Goal: Transaction & Acquisition: Purchase product/service

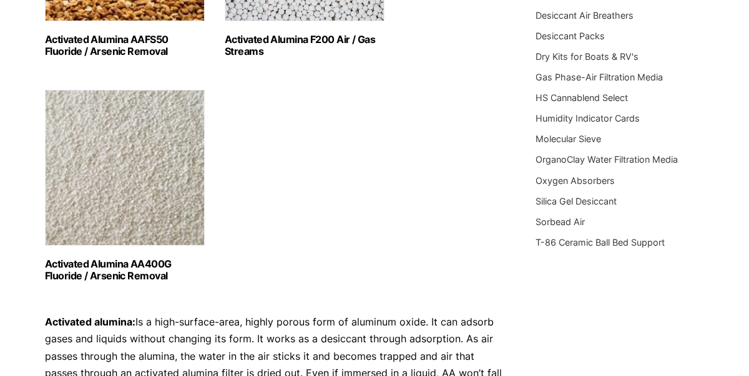
scroll to position [345, 0]
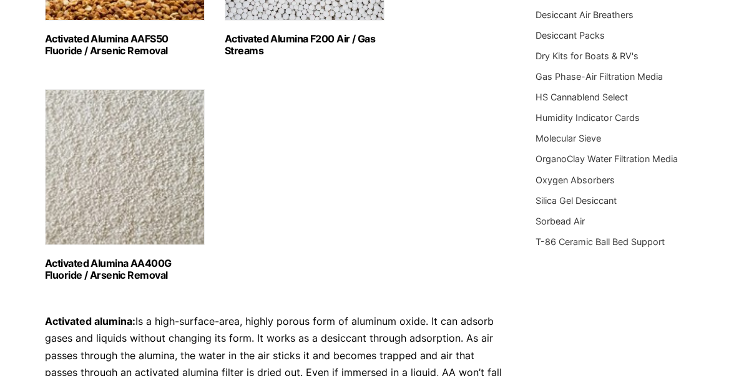
click at [143, 174] on img "Visit product category Activated Alumina AA400G Fluoride / Arsenic Removal" at bounding box center [125, 167] width 160 height 156
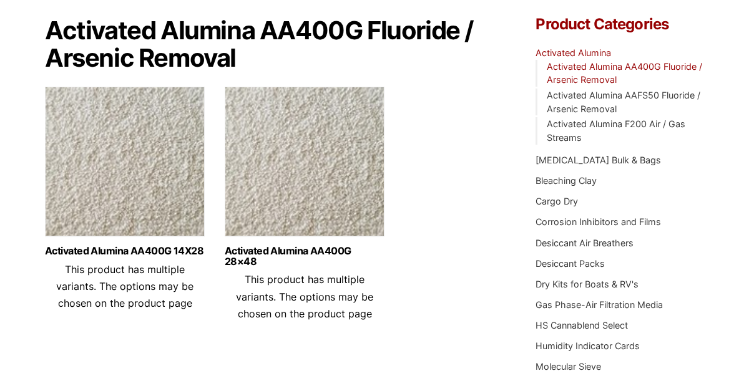
scroll to position [120, 0]
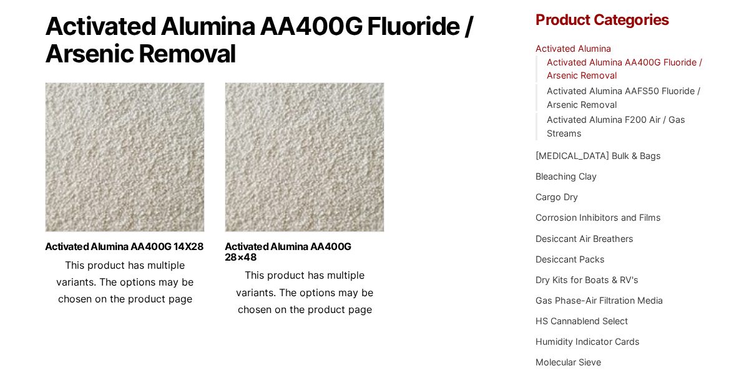
click at [126, 170] on img at bounding box center [125, 160] width 160 height 156
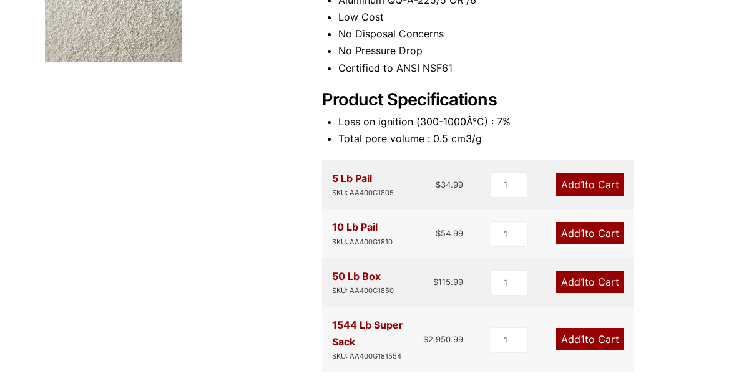
scroll to position [223, 0]
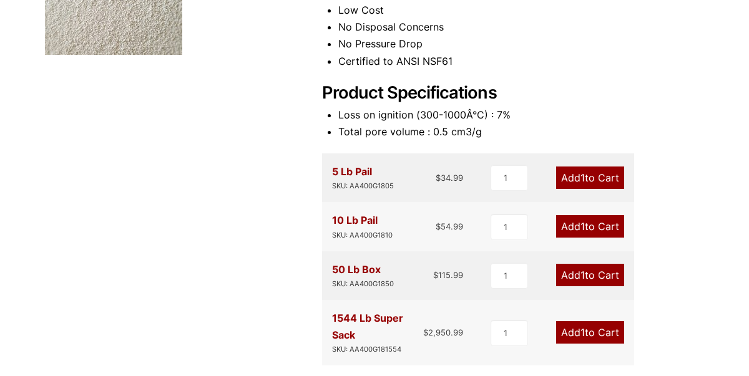
click at [602, 176] on link "Add 1 to Cart" at bounding box center [590, 178] width 68 height 22
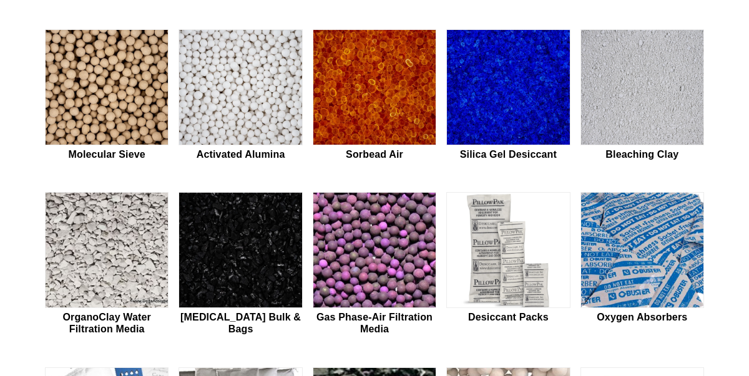
scroll to position [326, 0]
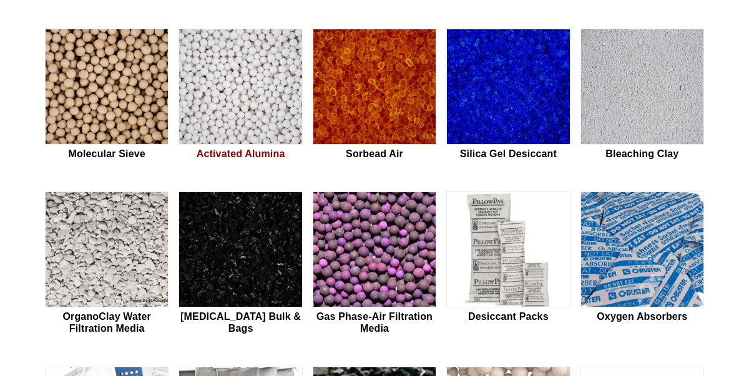
click at [210, 90] on img at bounding box center [240, 87] width 122 height 116
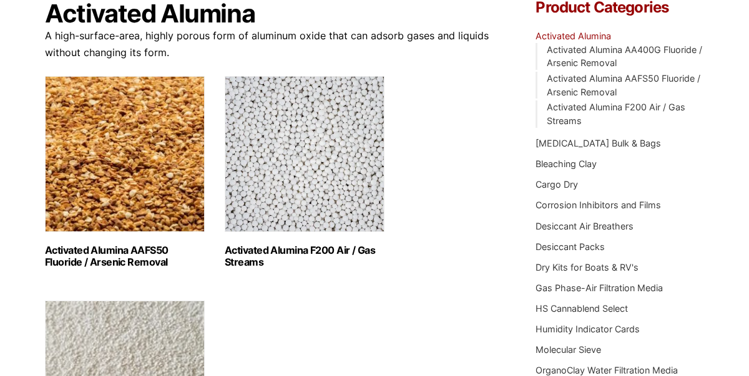
scroll to position [137, 0]
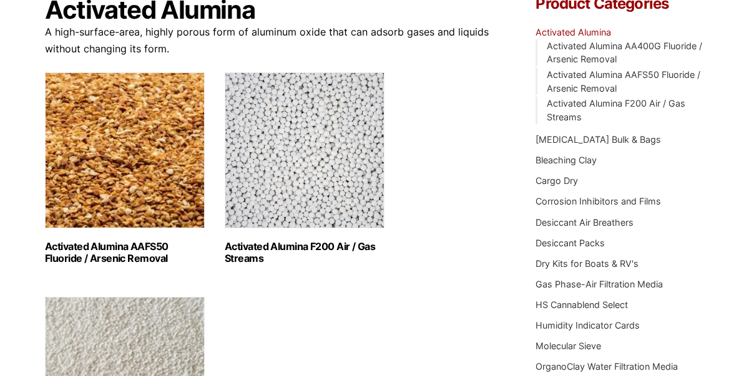
click at [132, 159] on img "Visit product category Activated Alumina AAFS50 Fluoride / Arsenic Removal" at bounding box center [125, 150] width 160 height 156
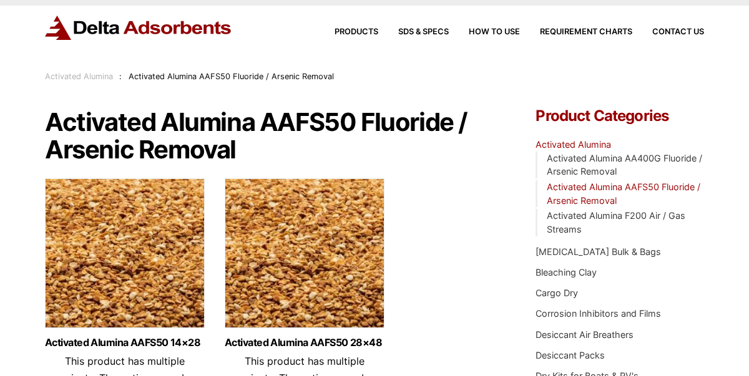
scroll to position [69, 0]
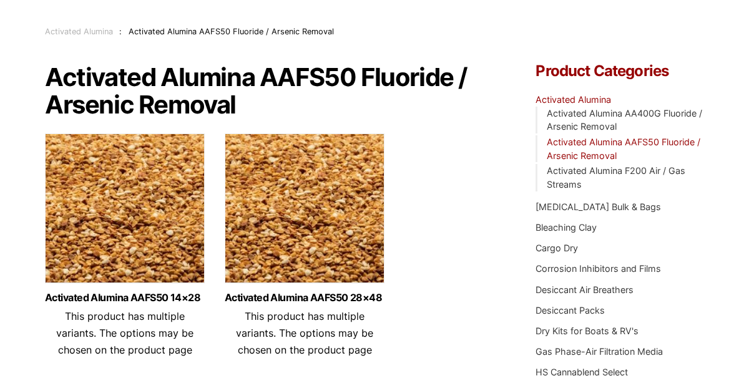
click at [129, 178] on img at bounding box center [125, 212] width 160 height 156
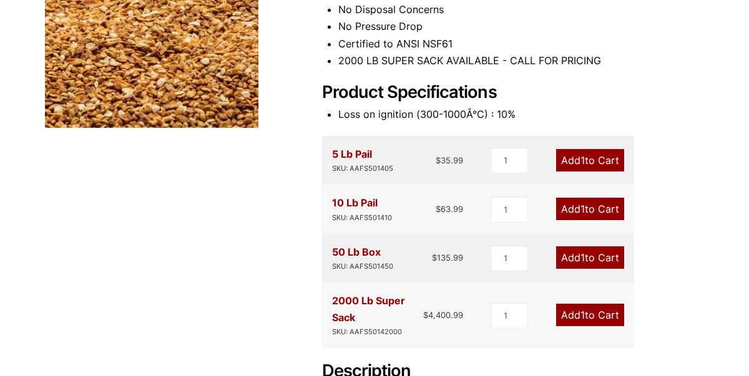
scroll to position [242, 0]
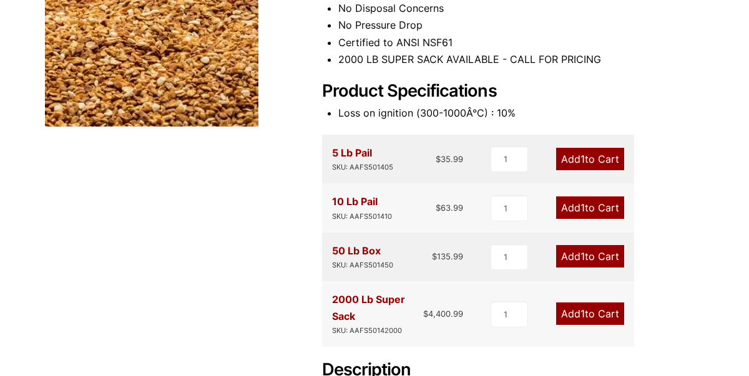
click at [603, 157] on link "Add 1 to Cart" at bounding box center [590, 159] width 68 height 22
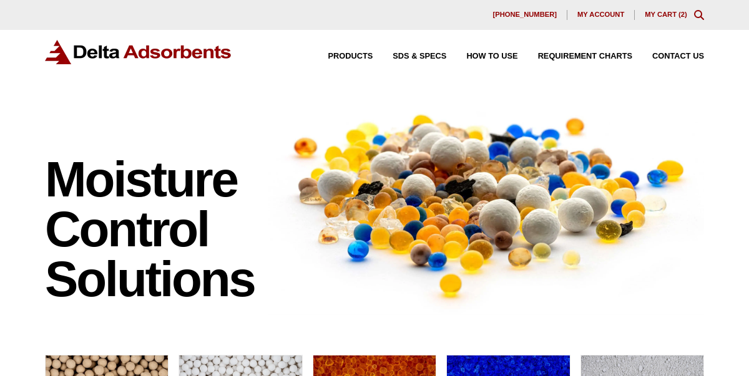
click at [660, 14] on link "My Cart ( 2 )" at bounding box center [666, 14] width 42 height 7
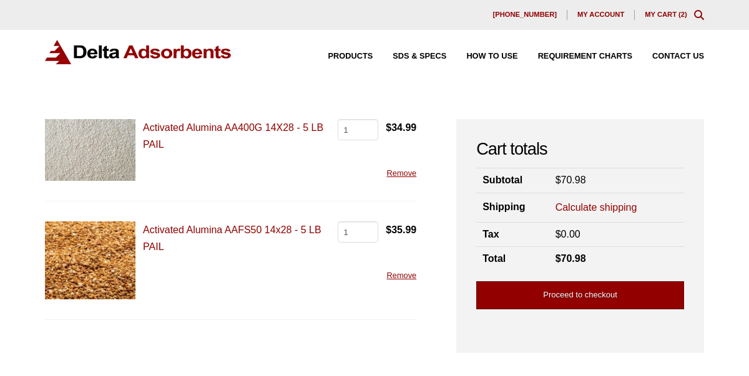
click at [531, 300] on link "Proceed to checkout" at bounding box center [580, 295] width 208 height 28
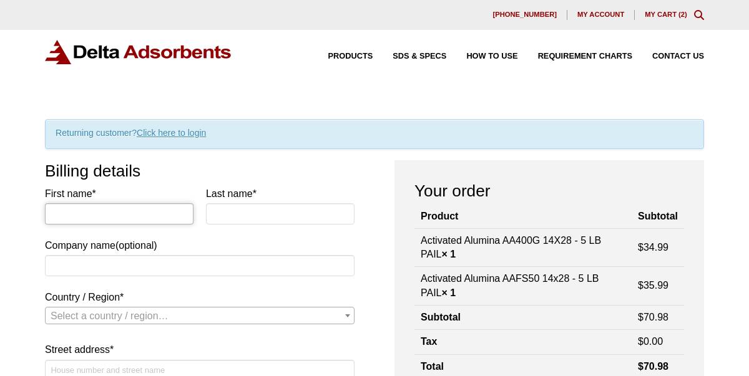
click at [124, 207] on input "First name *" at bounding box center [119, 213] width 149 height 21
type input "Caroline"
click at [252, 207] on input "Last name *" at bounding box center [280, 213] width 149 height 21
type input "Millwater"
click at [174, 266] on input "Company name (optional)" at bounding box center [200, 265] width 310 height 21
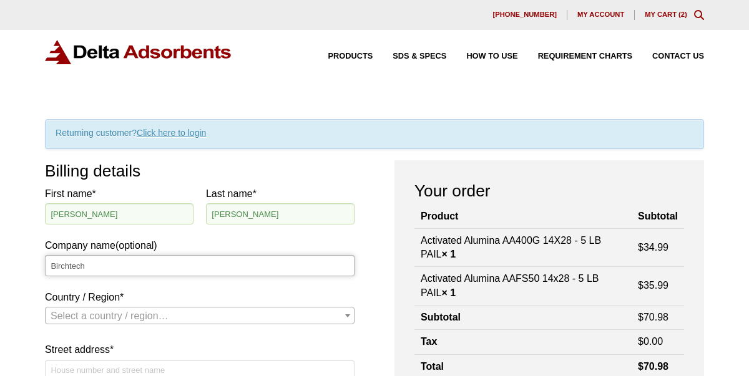
type input "Birchtech"
click at [72, 315] on span "Select a country / region…" at bounding box center [110, 316] width 118 height 11
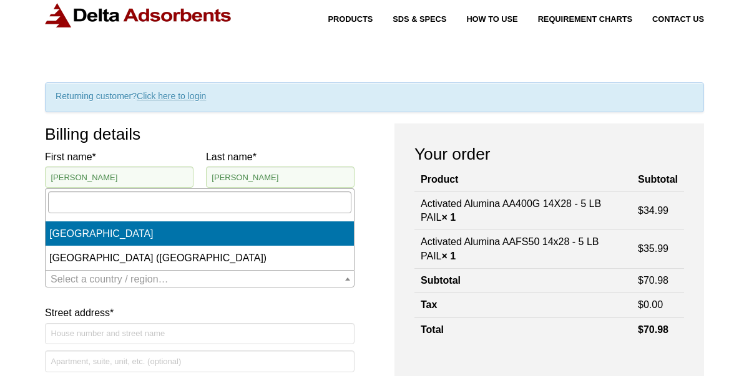
scroll to position [47, 0]
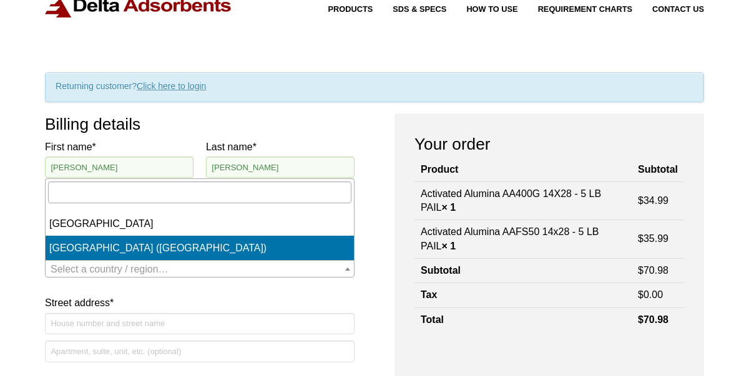
select select "US"
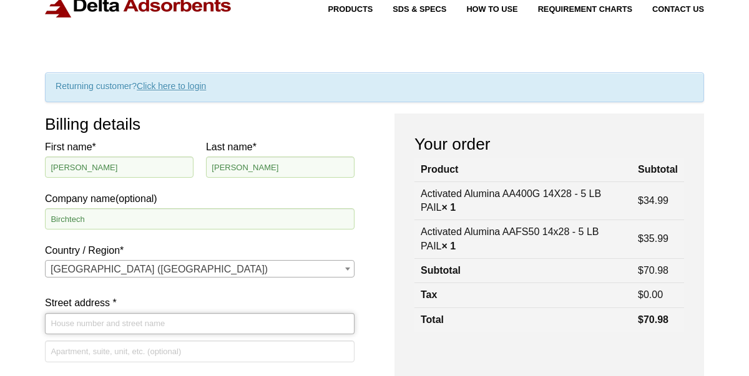
click at [100, 332] on input "Street address *" at bounding box center [200, 323] width 310 height 21
type input "1400 Fox Hill Road"
type input "Suite 300"
type input "State College"
select select "PA"
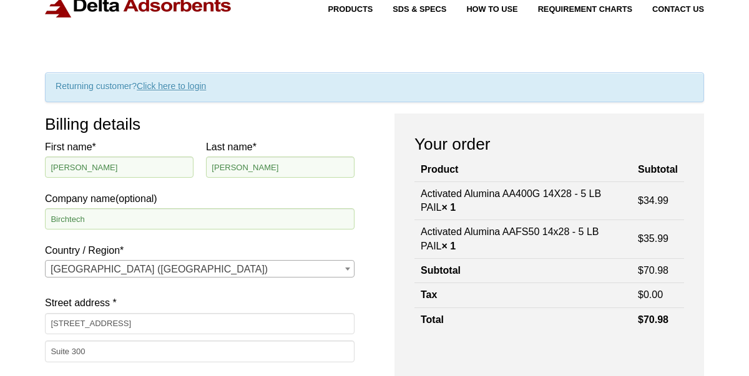
type input "16803"
type input "9728327256"
type input "cmillwater@birchtech.com"
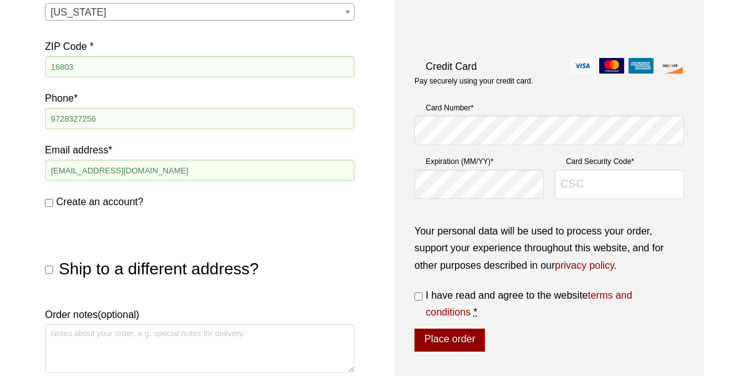
scroll to position [469, 0]
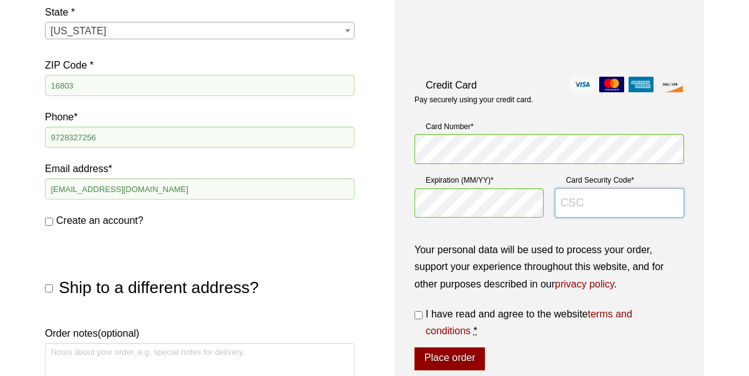
click at [579, 200] on input "Card Security Code *" at bounding box center [619, 203] width 129 height 30
type input "725"
click at [416, 313] on input "I have read and agree to the website terms and conditions *" at bounding box center [418, 315] width 8 height 8
checkbox input "true"
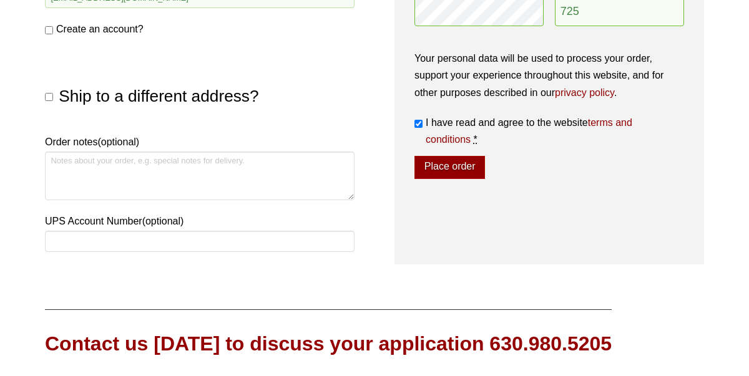
scroll to position [637, 0]
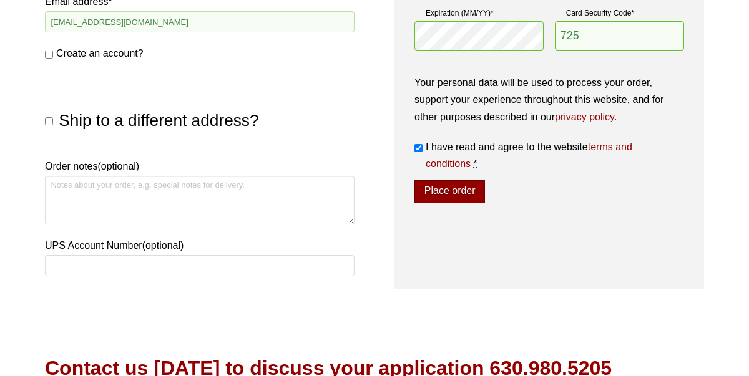
click at [464, 187] on button "Place order" at bounding box center [449, 192] width 71 height 24
